Goal: Find specific page/section: Find specific page/section

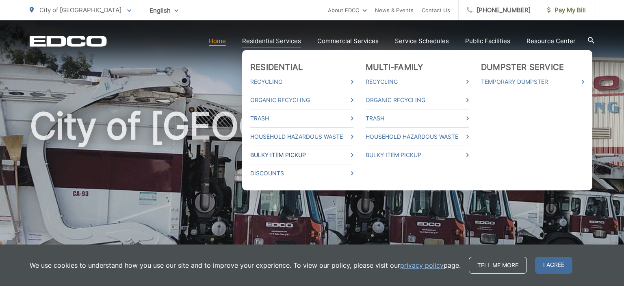
click at [354, 155] on link "Bulky Item Pickup" at bounding box center [301, 155] width 103 height 10
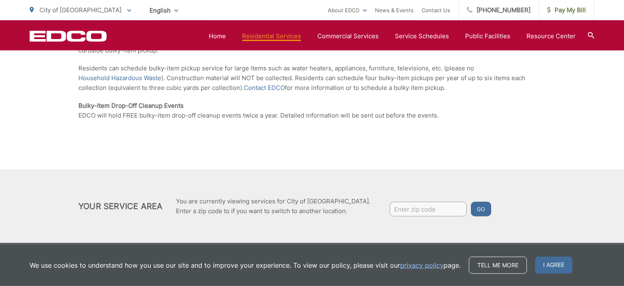
scroll to position [211, 0]
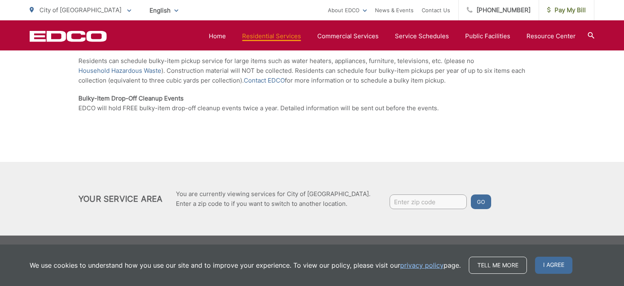
click at [390, 197] on input "Enter zip code" at bounding box center [428, 201] width 77 height 15
type input "92020"
click at [471, 204] on button "Go" at bounding box center [481, 201] width 20 height 15
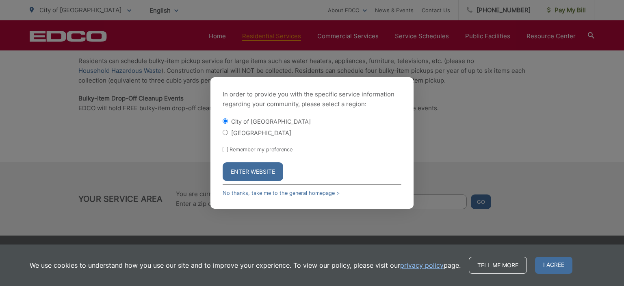
click at [251, 172] on button "Enter Website" at bounding box center [253, 171] width 61 height 19
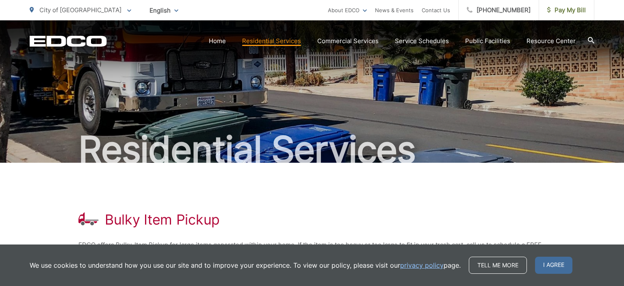
drag, startPoint x: 558, startPoint y: 269, endPoint x: 515, endPoint y: 206, distance: 76.7
click at [558, 269] on span "I agree" at bounding box center [553, 265] width 37 height 17
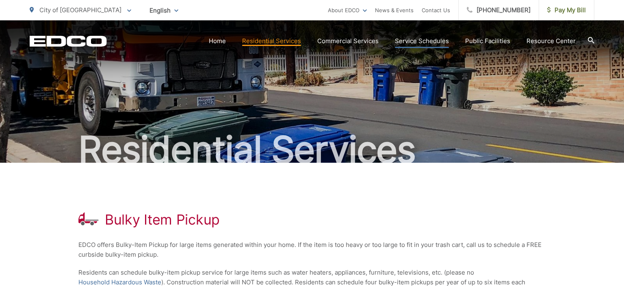
click at [425, 40] on link "Service Schedules" at bounding box center [422, 41] width 54 height 10
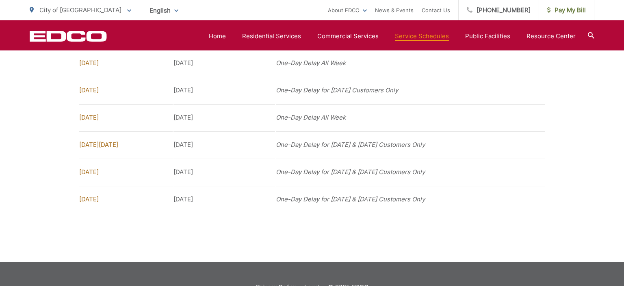
scroll to position [712, 0]
